Goal: Task Accomplishment & Management: Complete application form

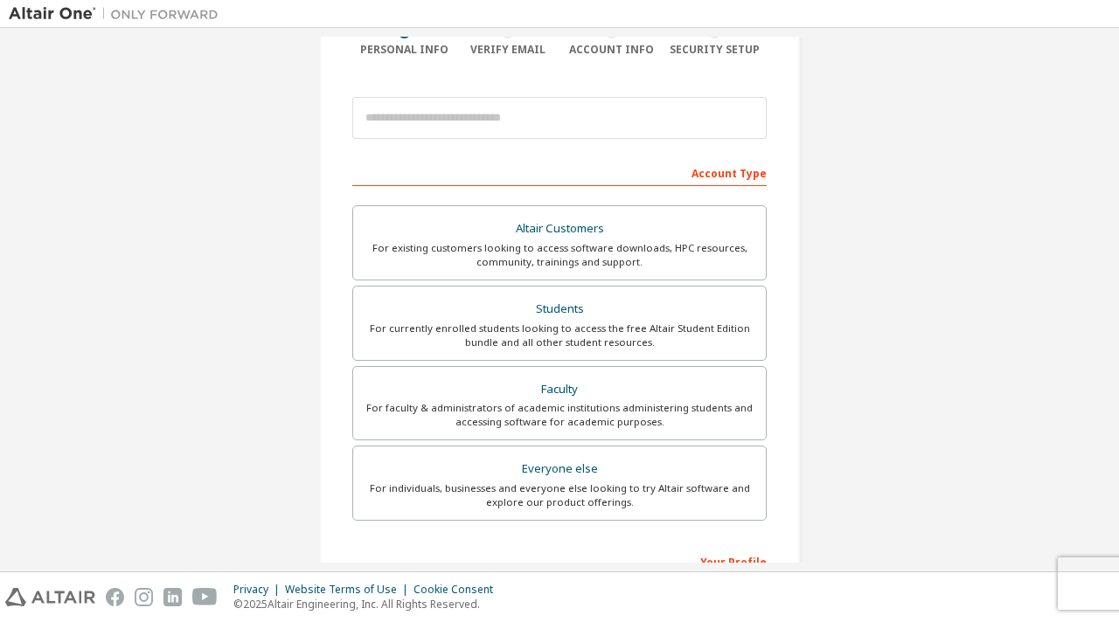
scroll to position [157, 0]
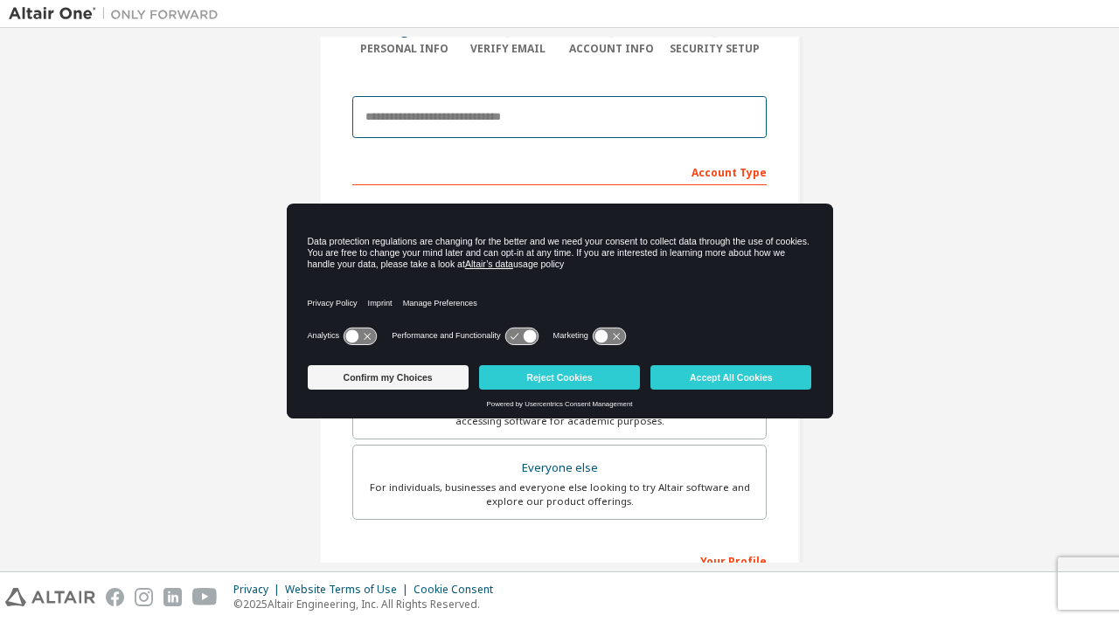
click at [504, 110] on input "email" at bounding box center [559, 117] width 414 height 42
type input "**********"
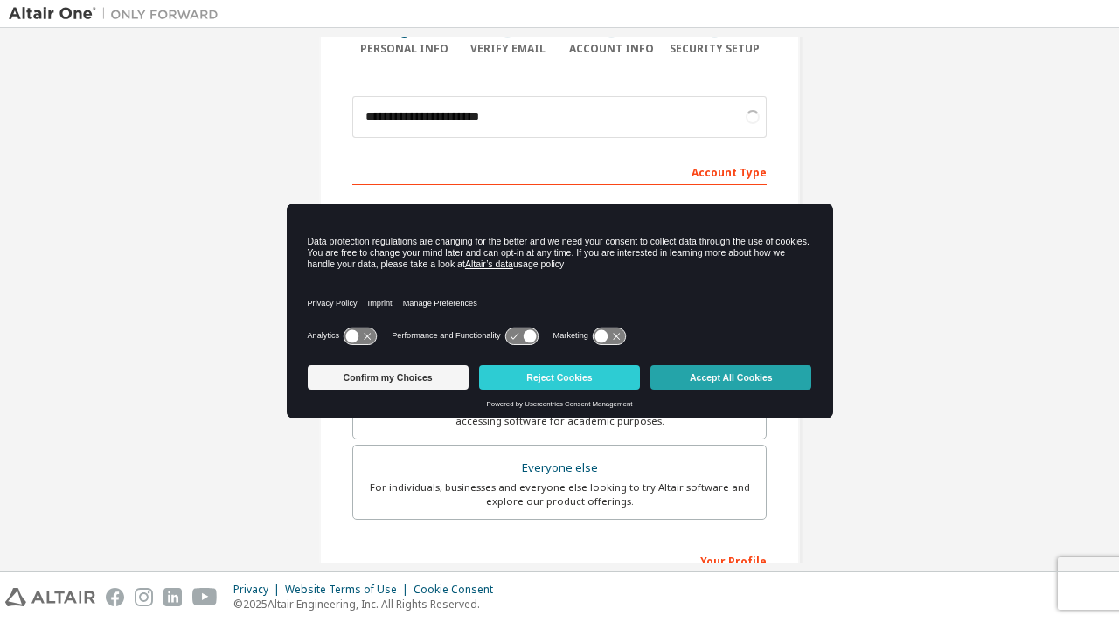
click at [745, 373] on button "Accept All Cookies" at bounding box center [730, 377] width 161 height 24
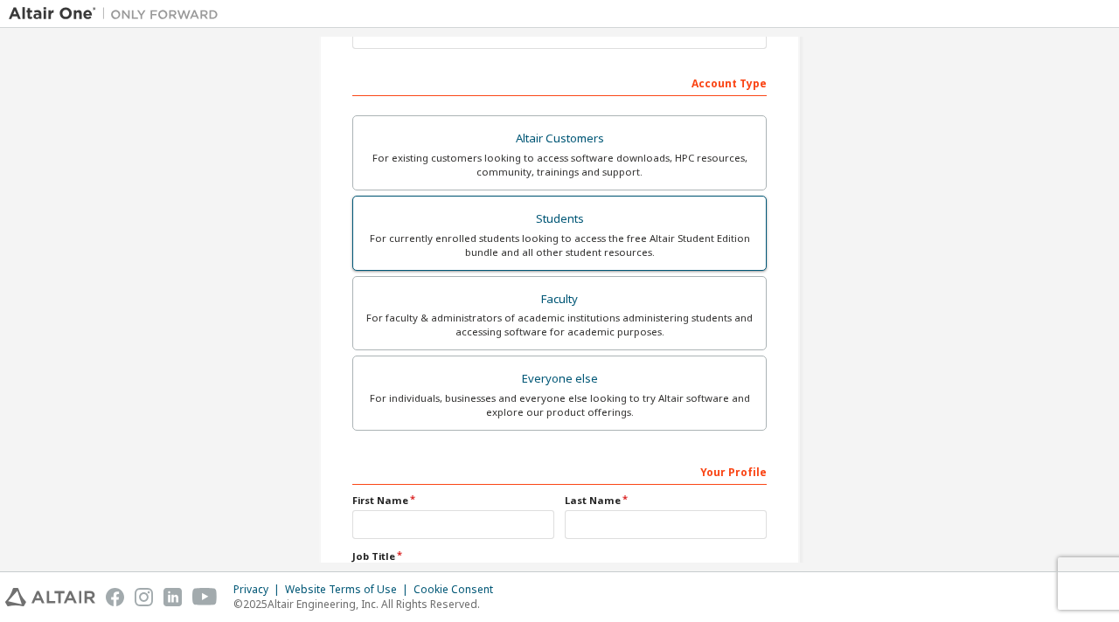
scroll to position [262, 0]
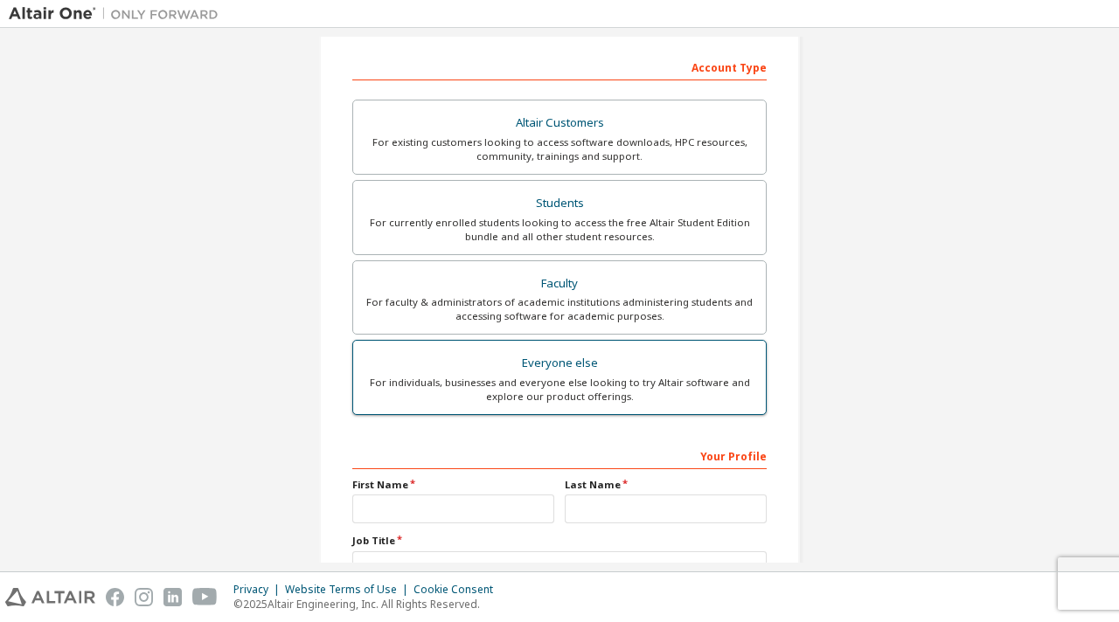
click at [617, 357] on div "Everyone else" at bounding box center [560, 363] width 392 height 24
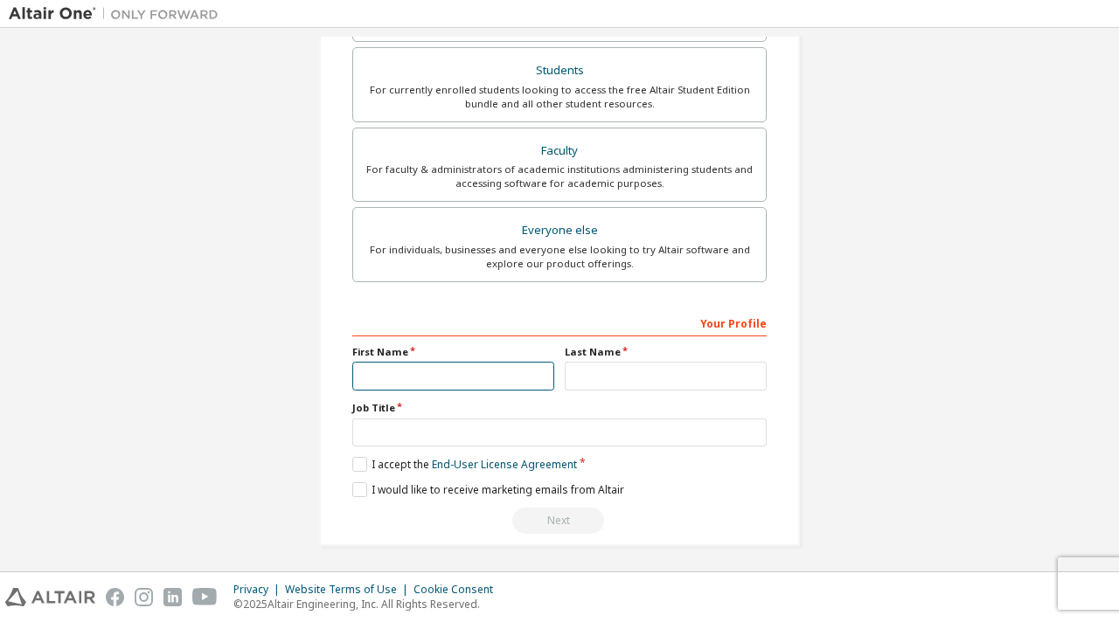
click at [475, 370] on input "text" at bounding box center [453, 376] width 202 height 29
type input "****"
click at [586, 378] on input "text" at bounding box center [666, 376] width 202 height 29
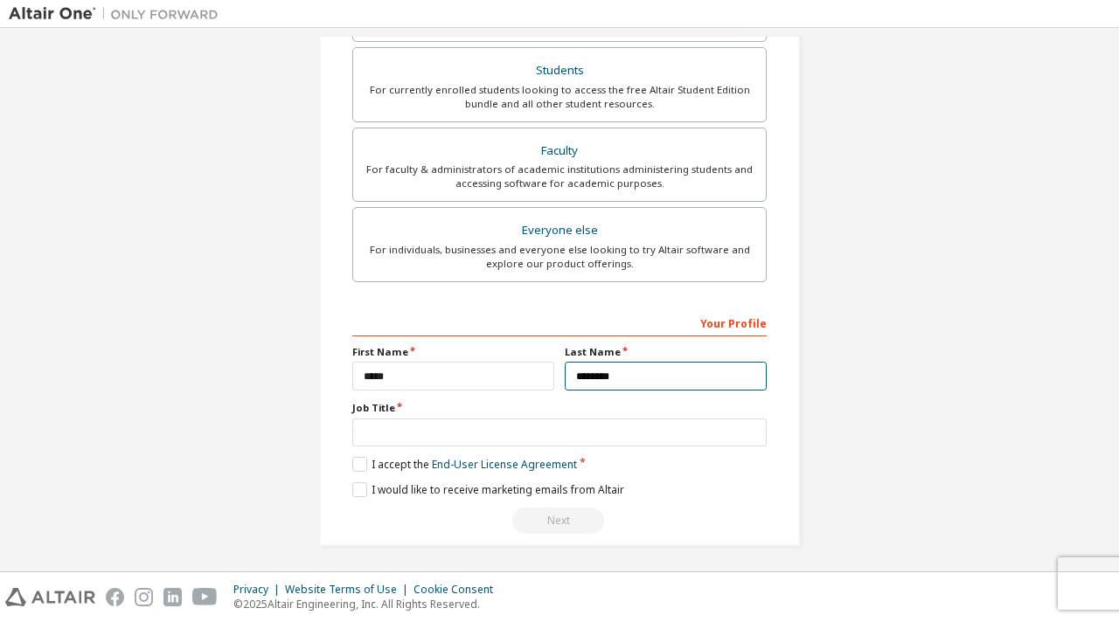
type input "********"
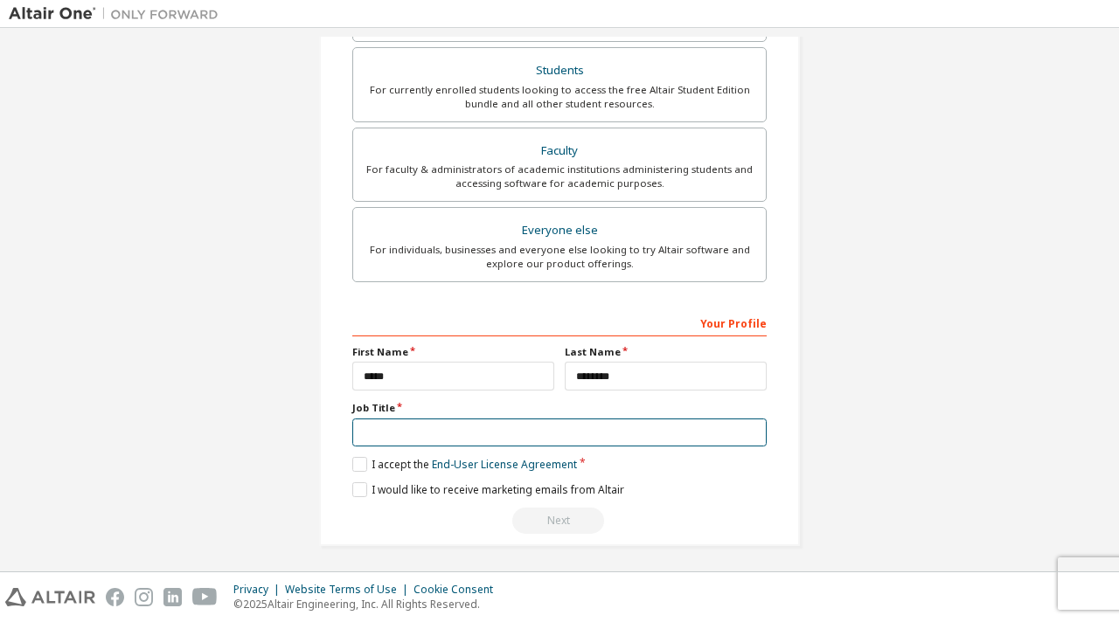
click at [488, 426] on input "text" at bounding box center [559, 433] width 414 height 29
type input "*******"
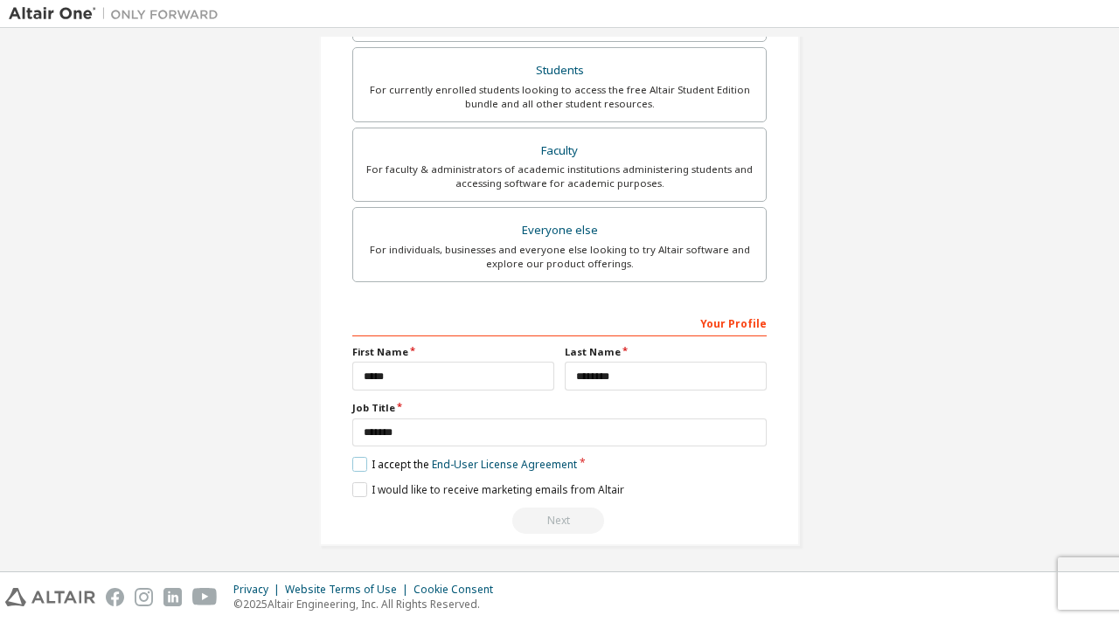
click at [358, 461] on label "I accept the End-User License Agreement" at bounding box center [464, 464] width 225 height 15
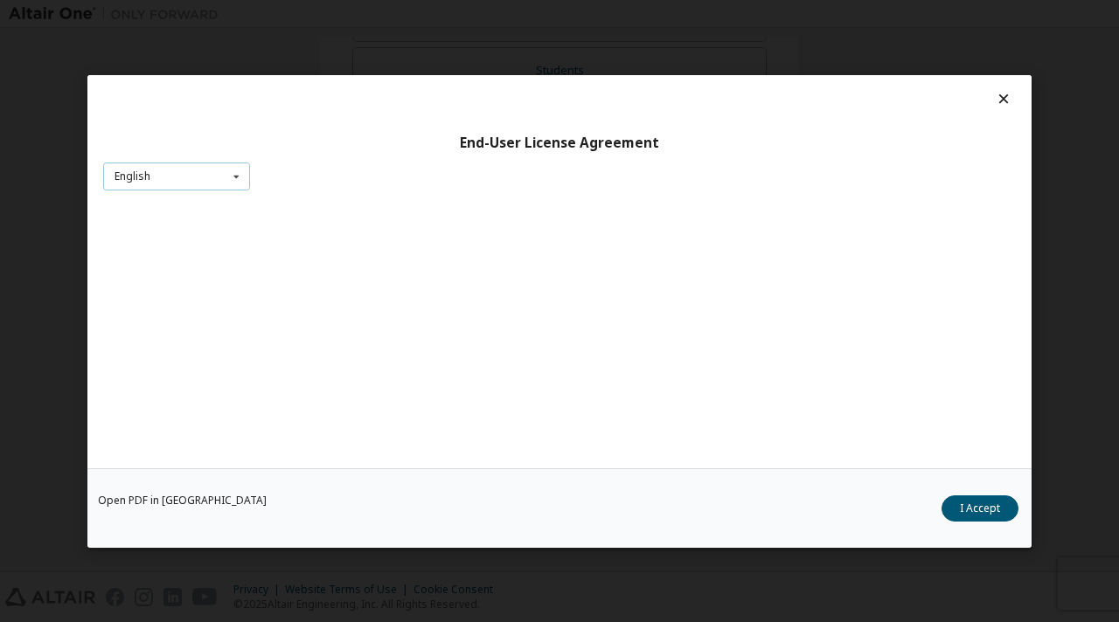
click at [222, 176] on div "English English Chinese French German Japanese Korean Portuguese" at bounding box center [176, 176] width 147 height 29
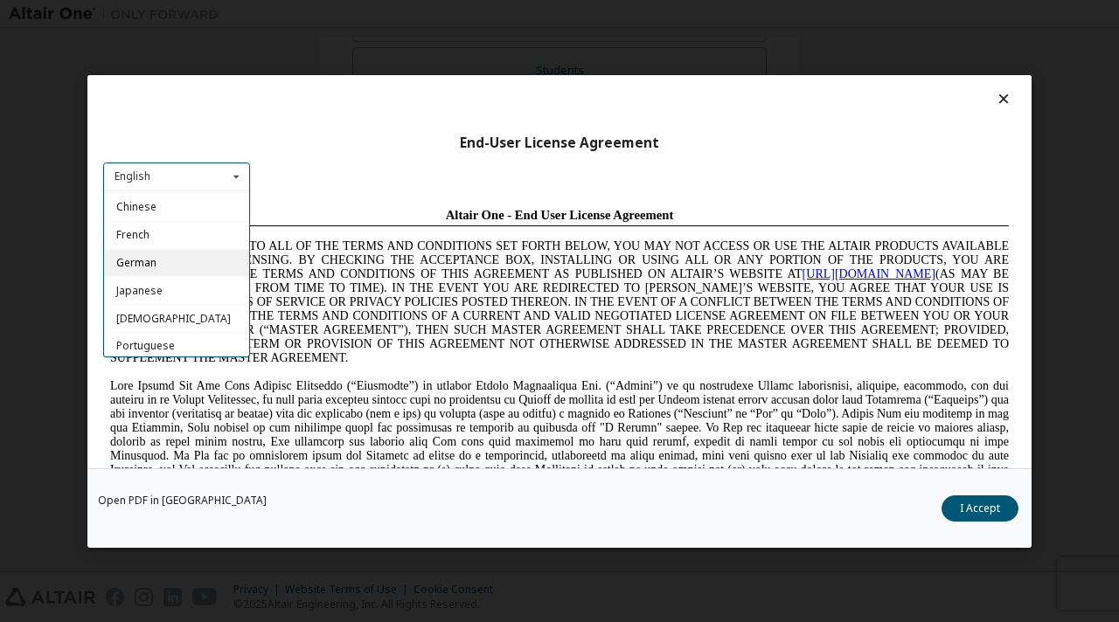
scroll to position [0, 0]
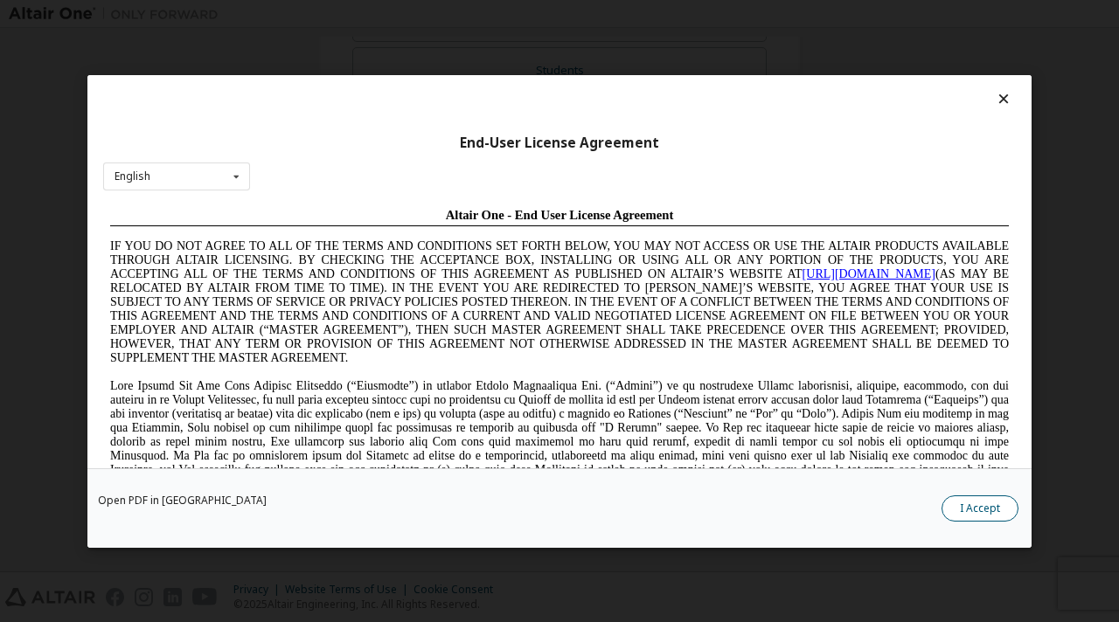
click at [989, 503] on button "I Accept" at bounding box center [979, 508] width 77 height 26
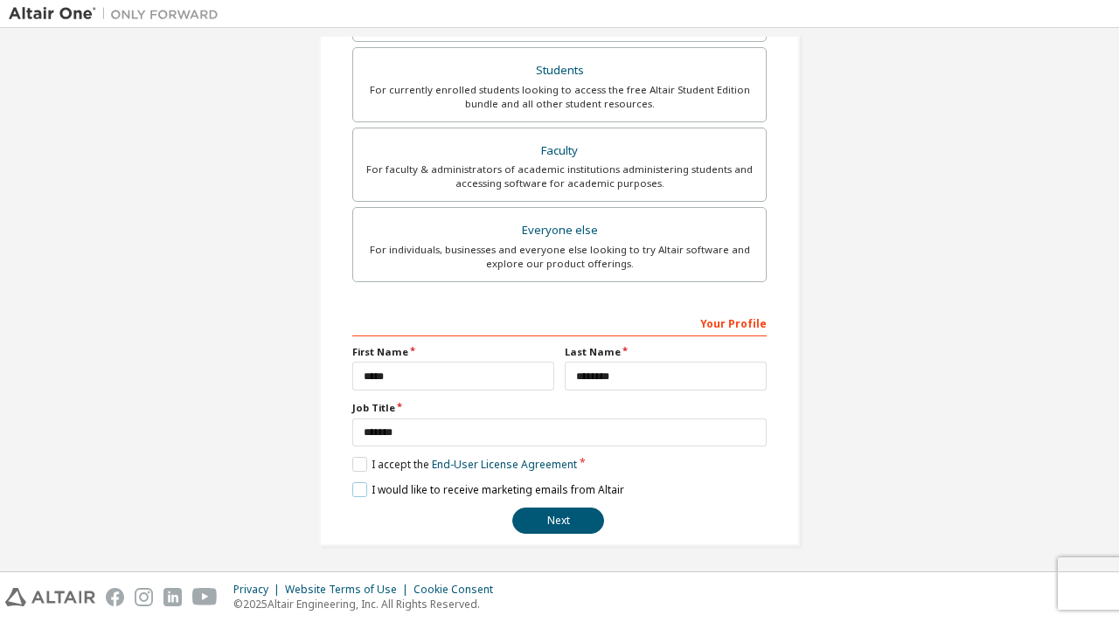
click at [355, 489] on label "I would like to receive marketing emails from Altair" at bounding box center [488, 489] width 272 height 15
click at [539, 521] on button "Next" at bounding box center [558, 521] width 92 height 26
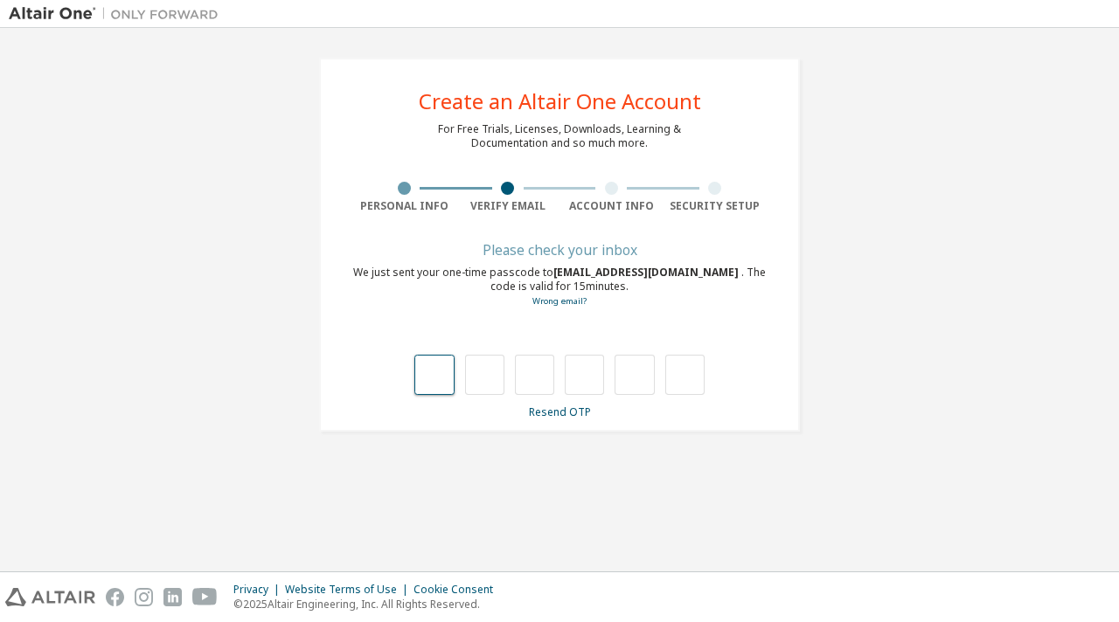
type input "*"
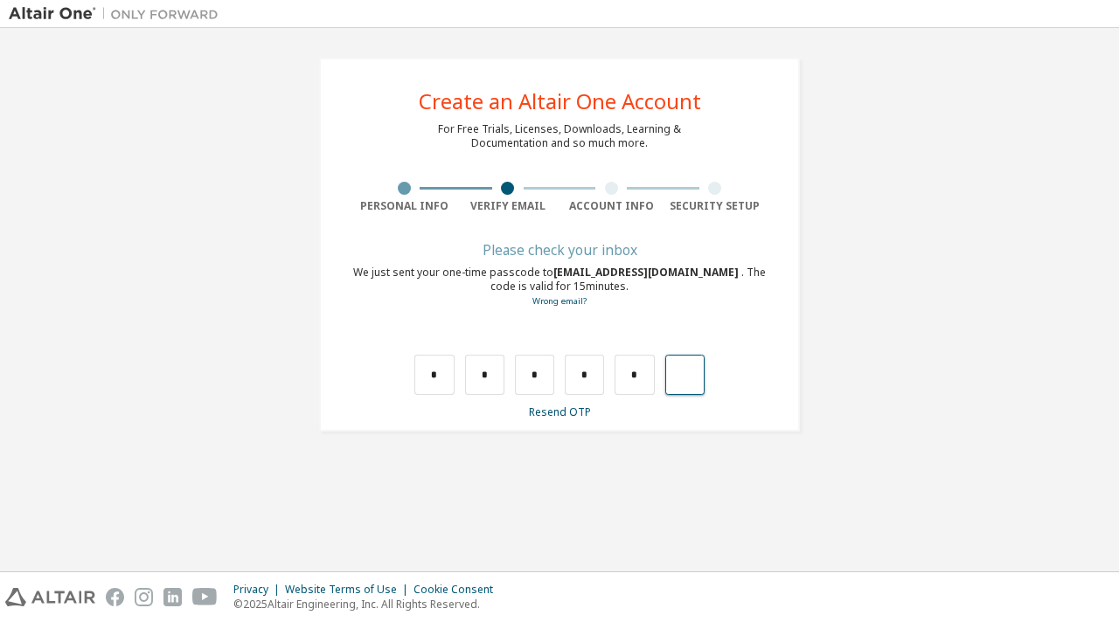
type input "*"
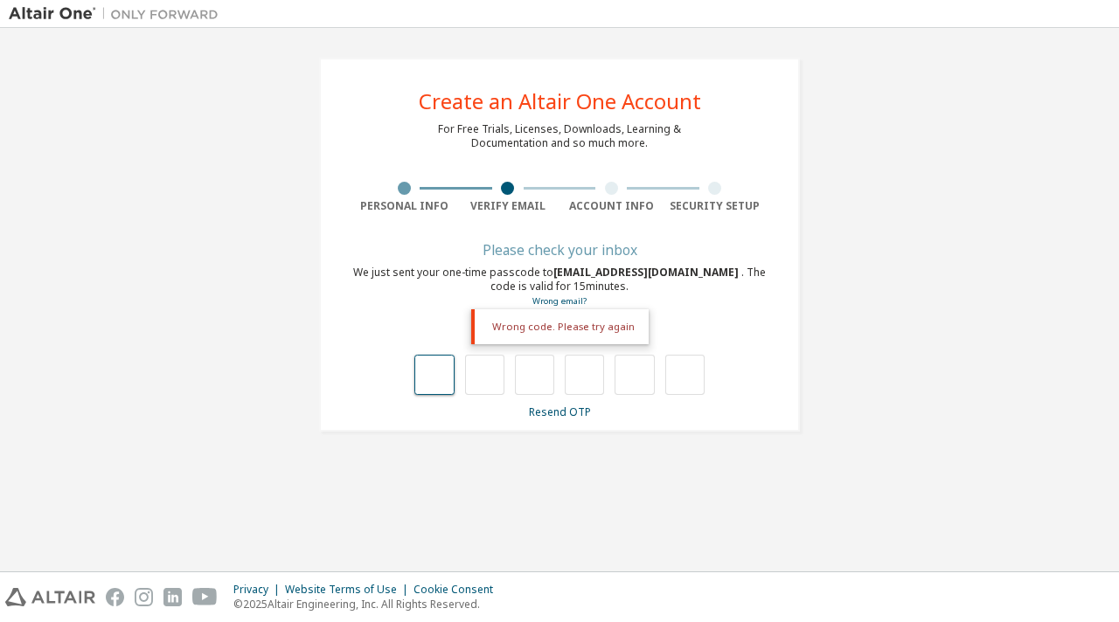
click at [430, 370] on input "text" at bounding box center [433, 375] width 39 height 40
type input "*"
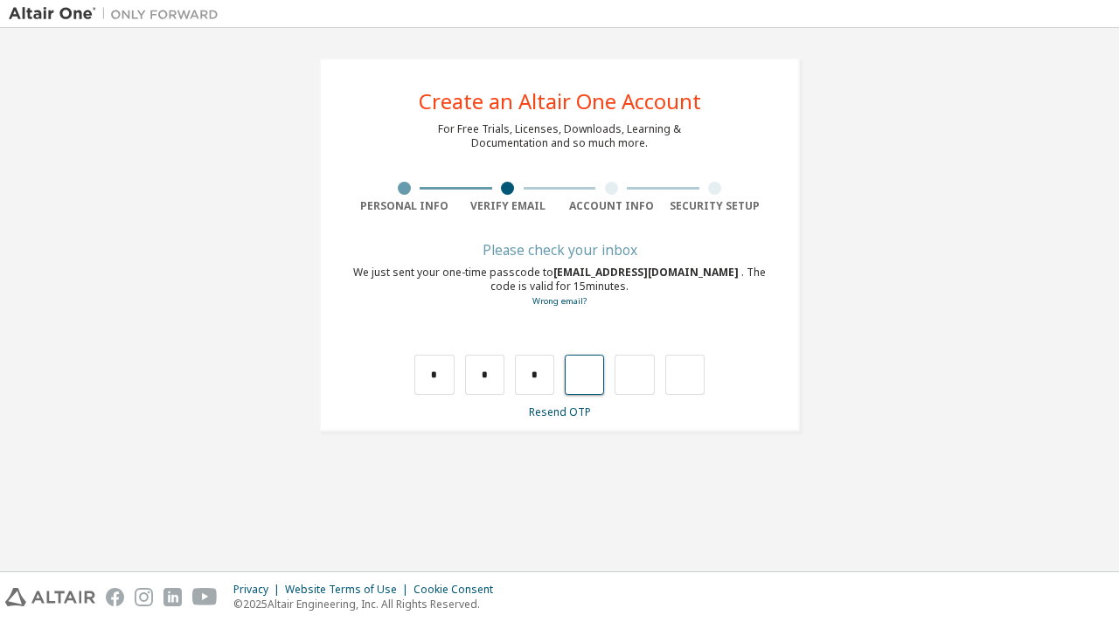
type input "*"
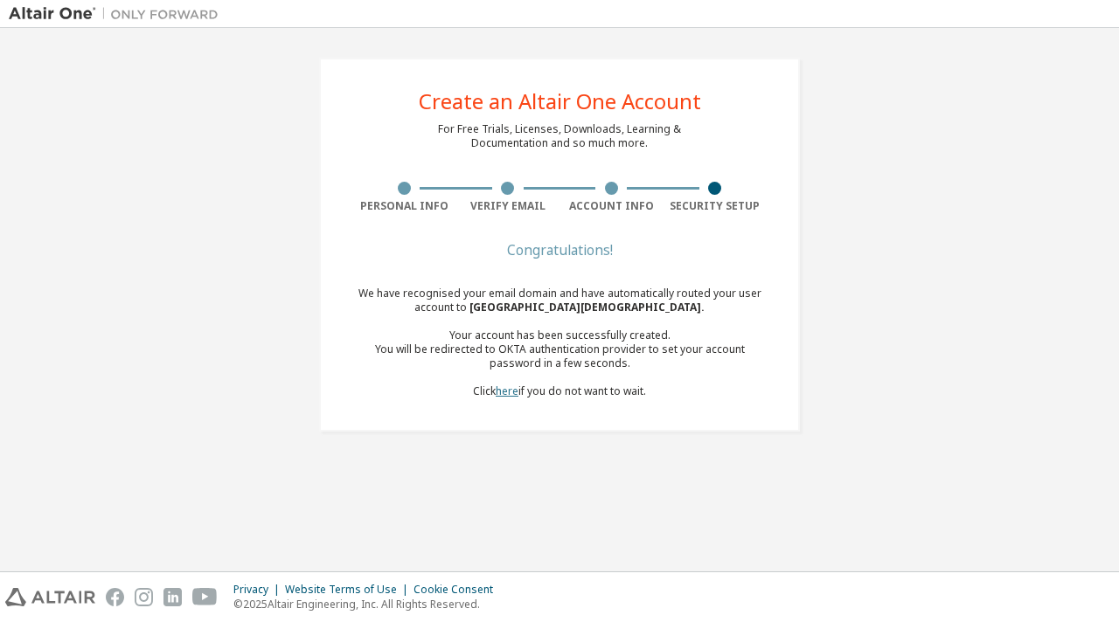
click at [504, 392] on link "here" at bounding box center [507, 391] width 23 height 15
